Goal: Navigation & Orientation: Find specific page/section

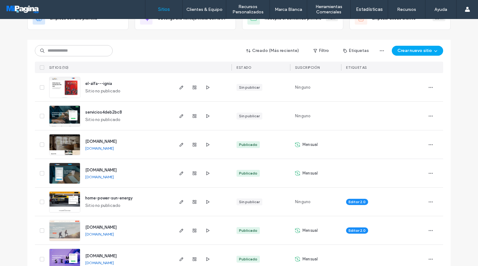
scroll to position [52, 0]
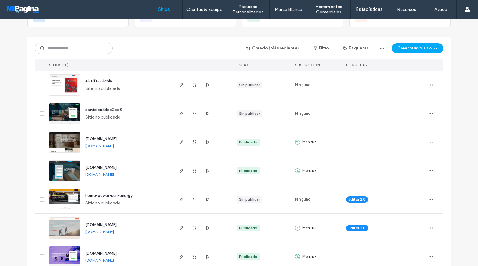
click at [113, 173] on link "[DOMAIN_NAME]" at bounding box center [99, 174] width 29 height 5
click at [180, 169] on icon "button" at bounding box center [181, 171] width 5 height 5
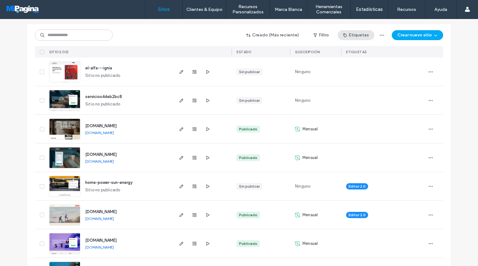
scroll to position [65, 0]
click at [105, 162] on link "[DOMAIN_NAME]" at bounding box center [99, 161] width 29 height 5
